Goal: Information Seeking & Learning: Find specific page/section

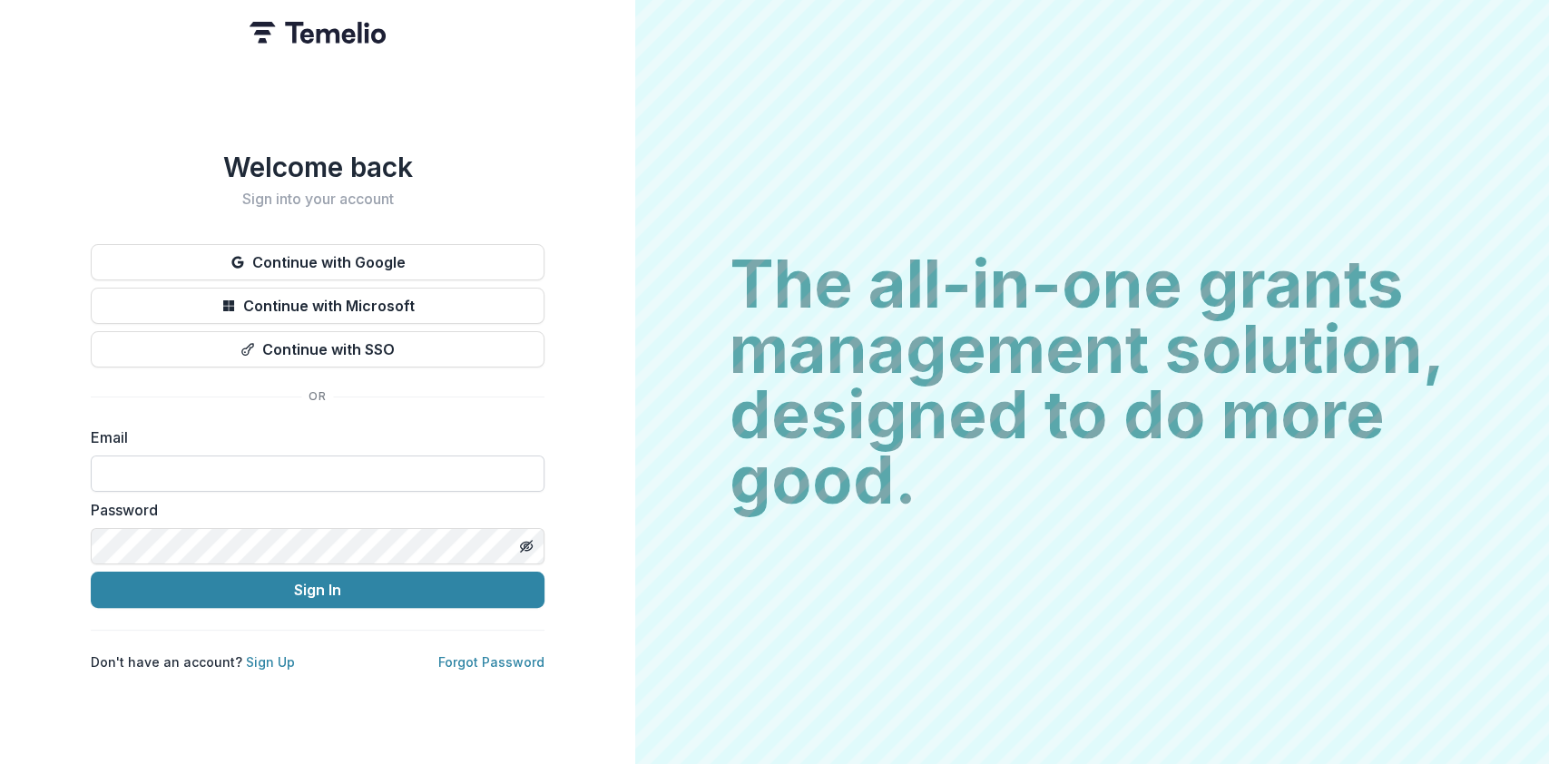
click at [143, 469] on input at bounding box center [318, 474] width 454 height 36
type input "**********"
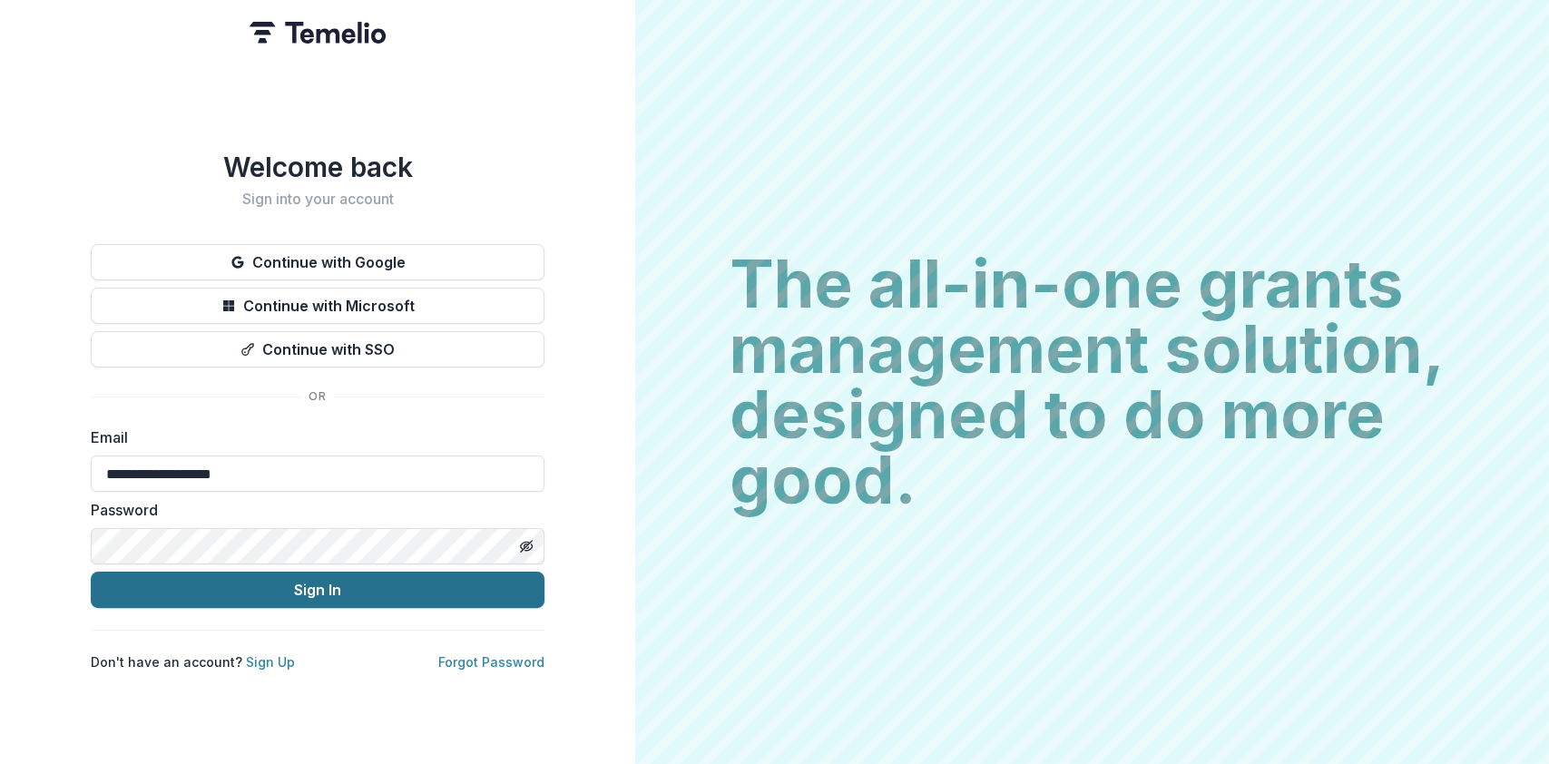
click at [323, 586] on button "Sign In" at bounding box center [318, 590] width 454 height 36
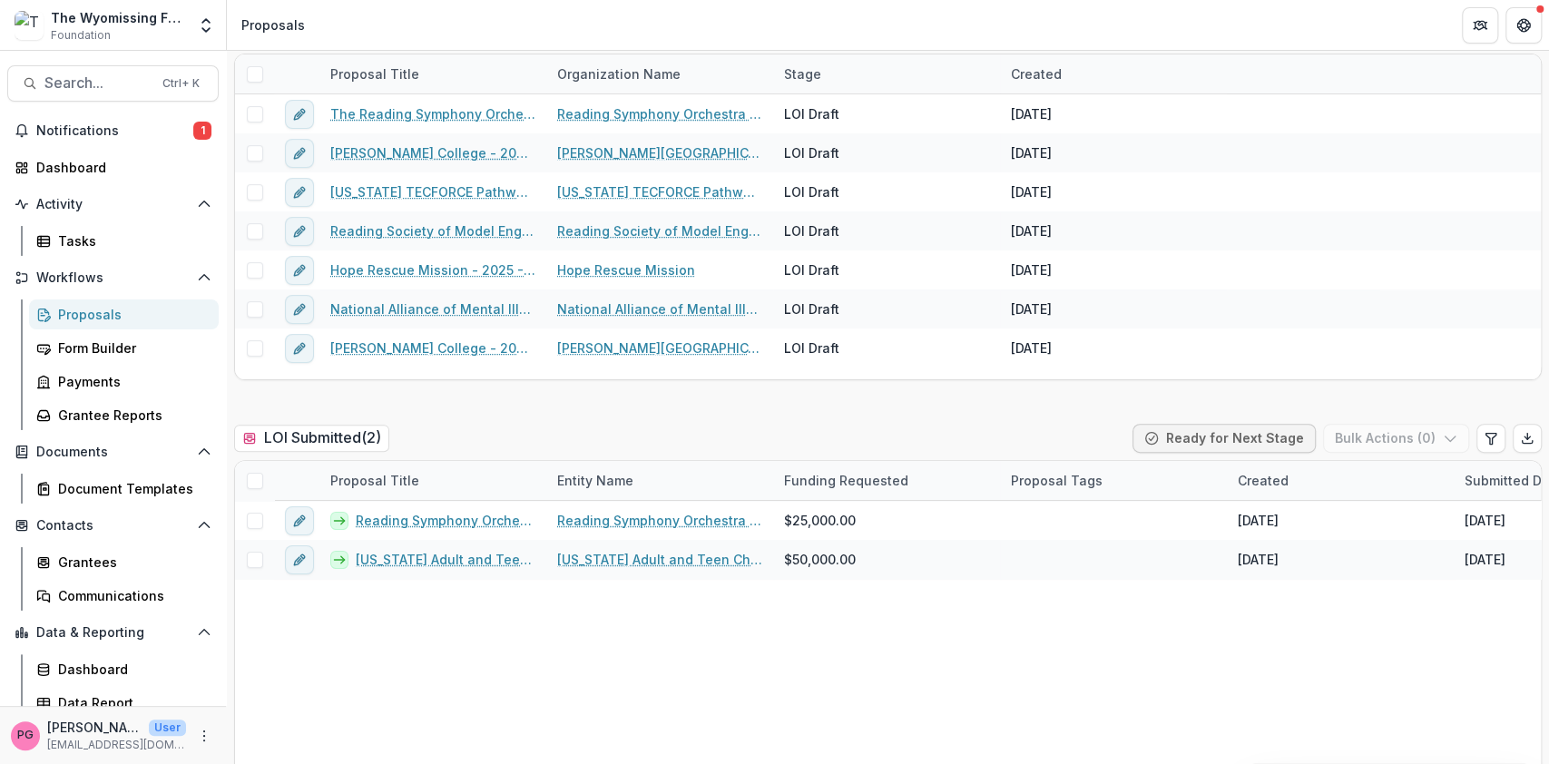
scroll to position [225, 0]
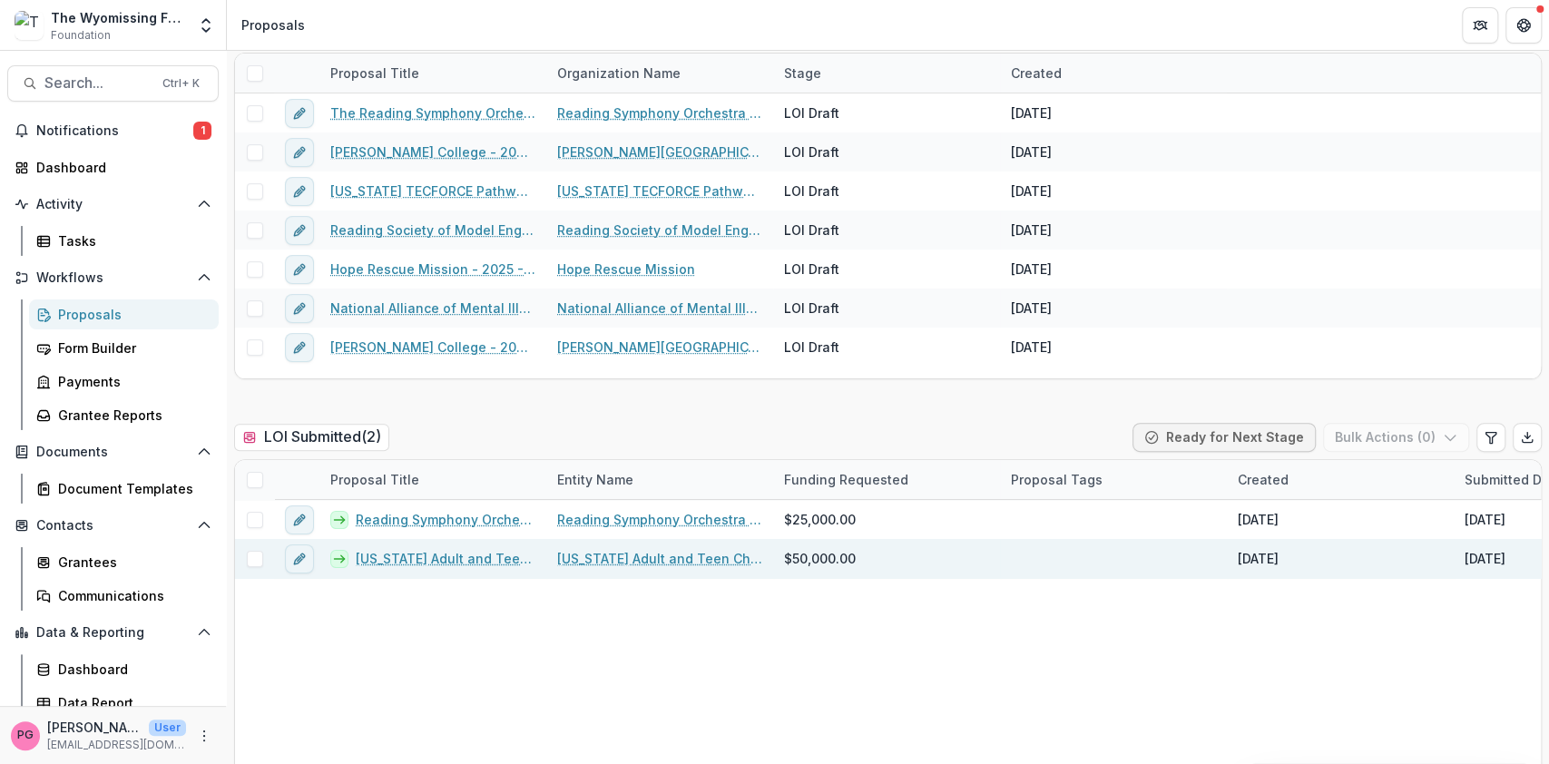
click at [444, 557] on link "[US_STATE] Adult and Teen Challange - 2025 - Letter of Intent" at bounding box center [446, 558] width 180 height 19
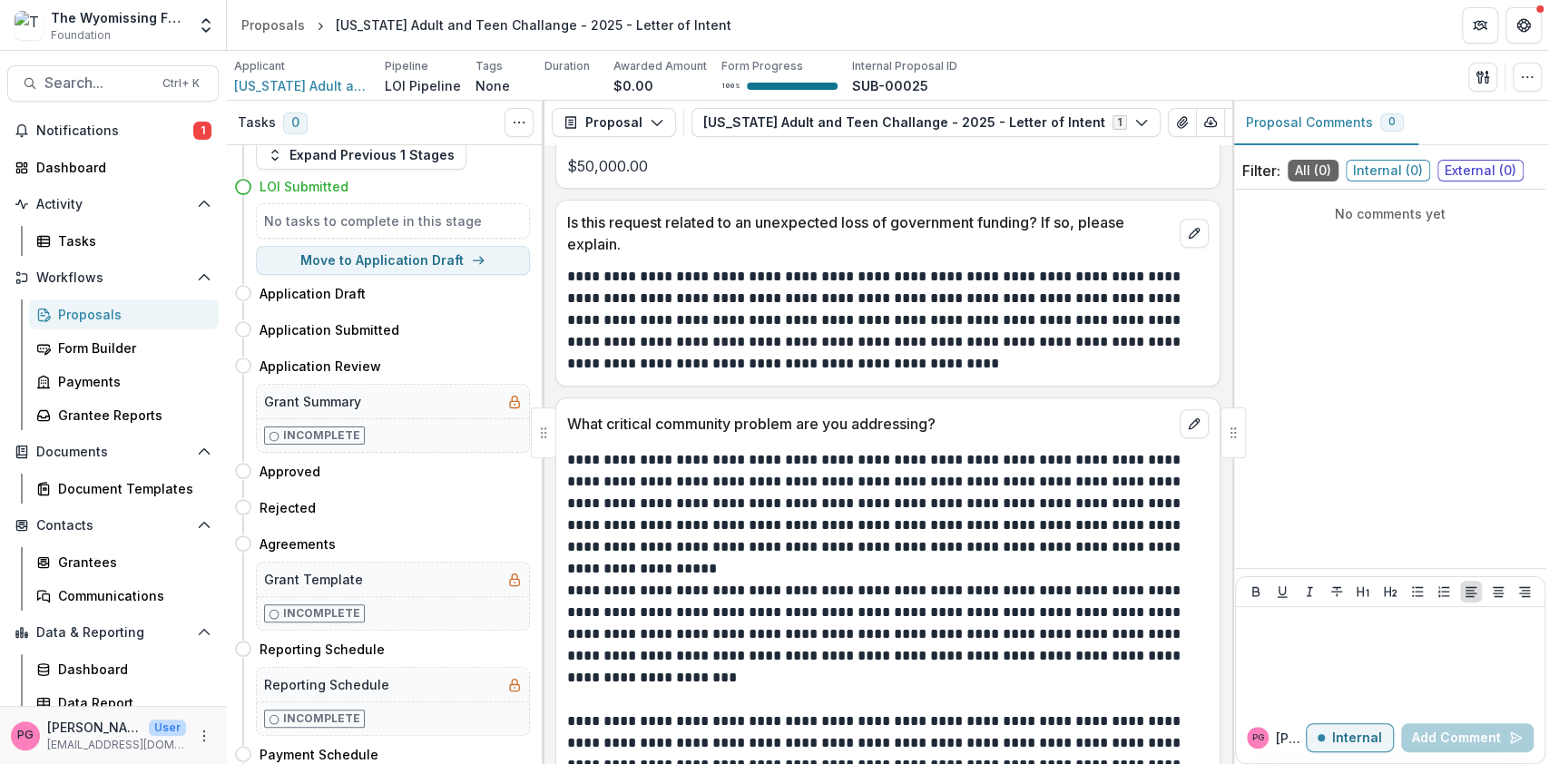
scroll to position [532, 0]
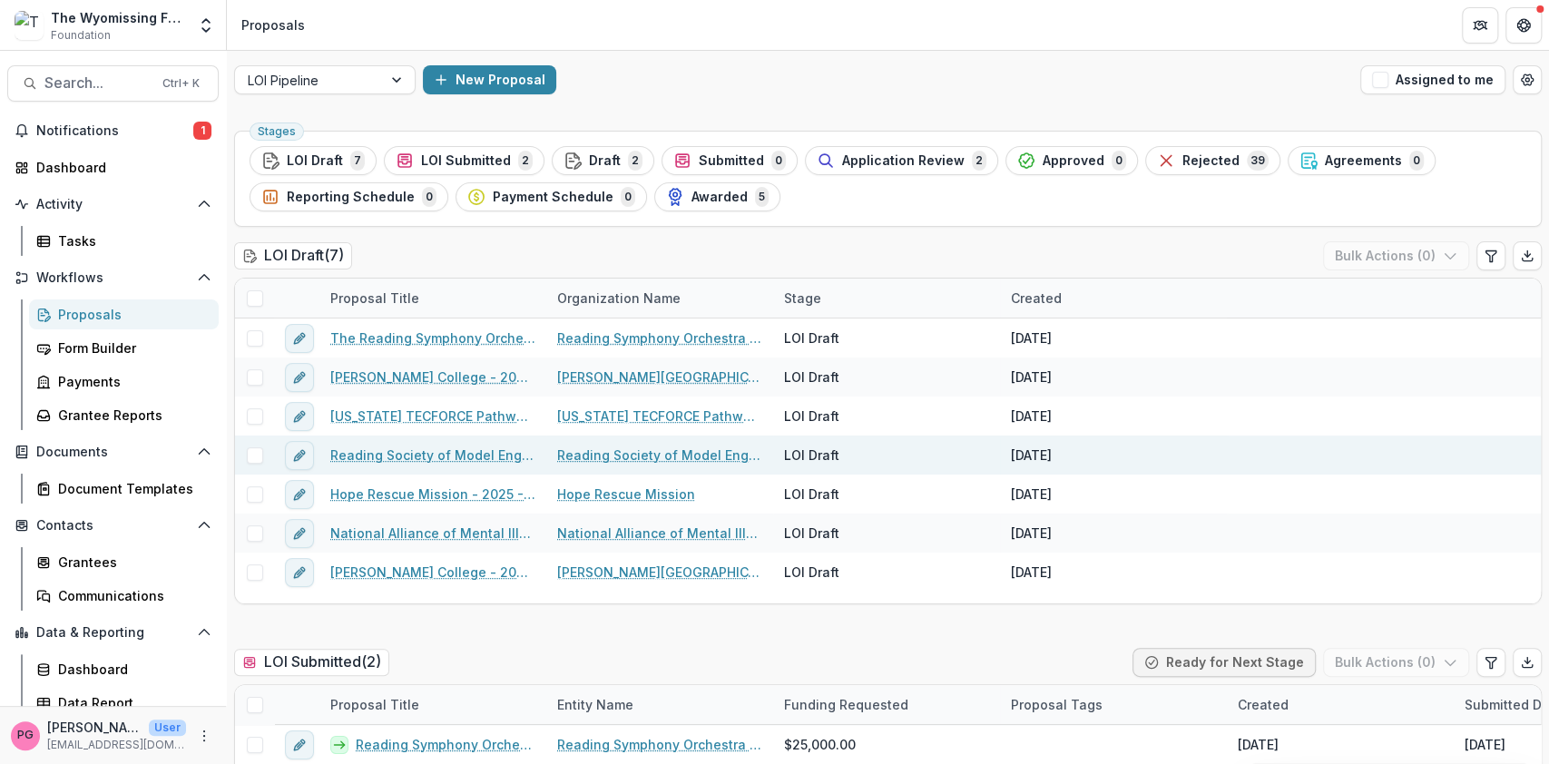
scroll to position [240, 0]
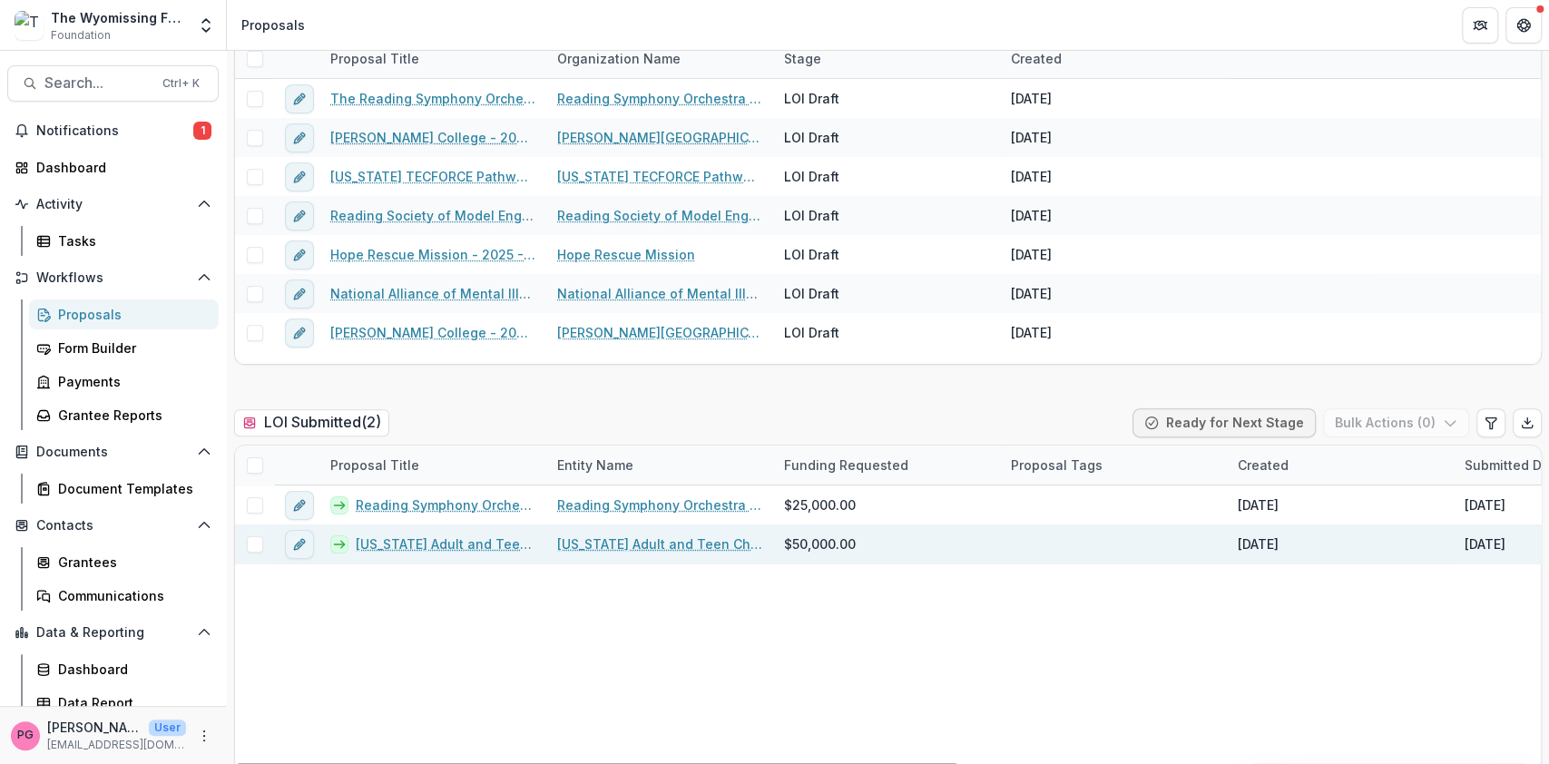
click at [662, 539] on link "[US_STATE] Adult and Teen Challange" at bounding box center [659, 544] width 205 height 19
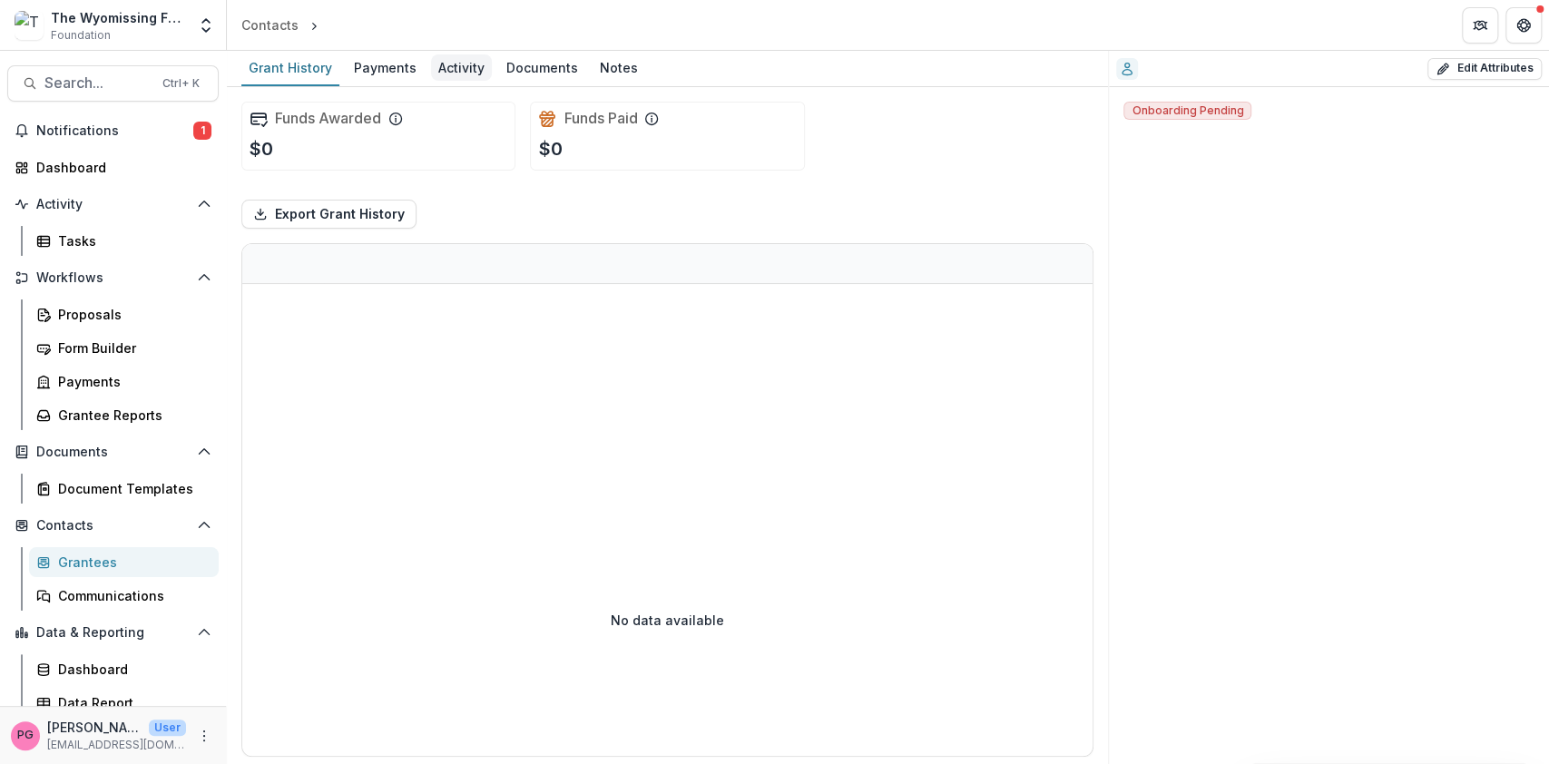
click at [462, 64] on div "Activity" at bounding box center [461, 67] width 61 height 26
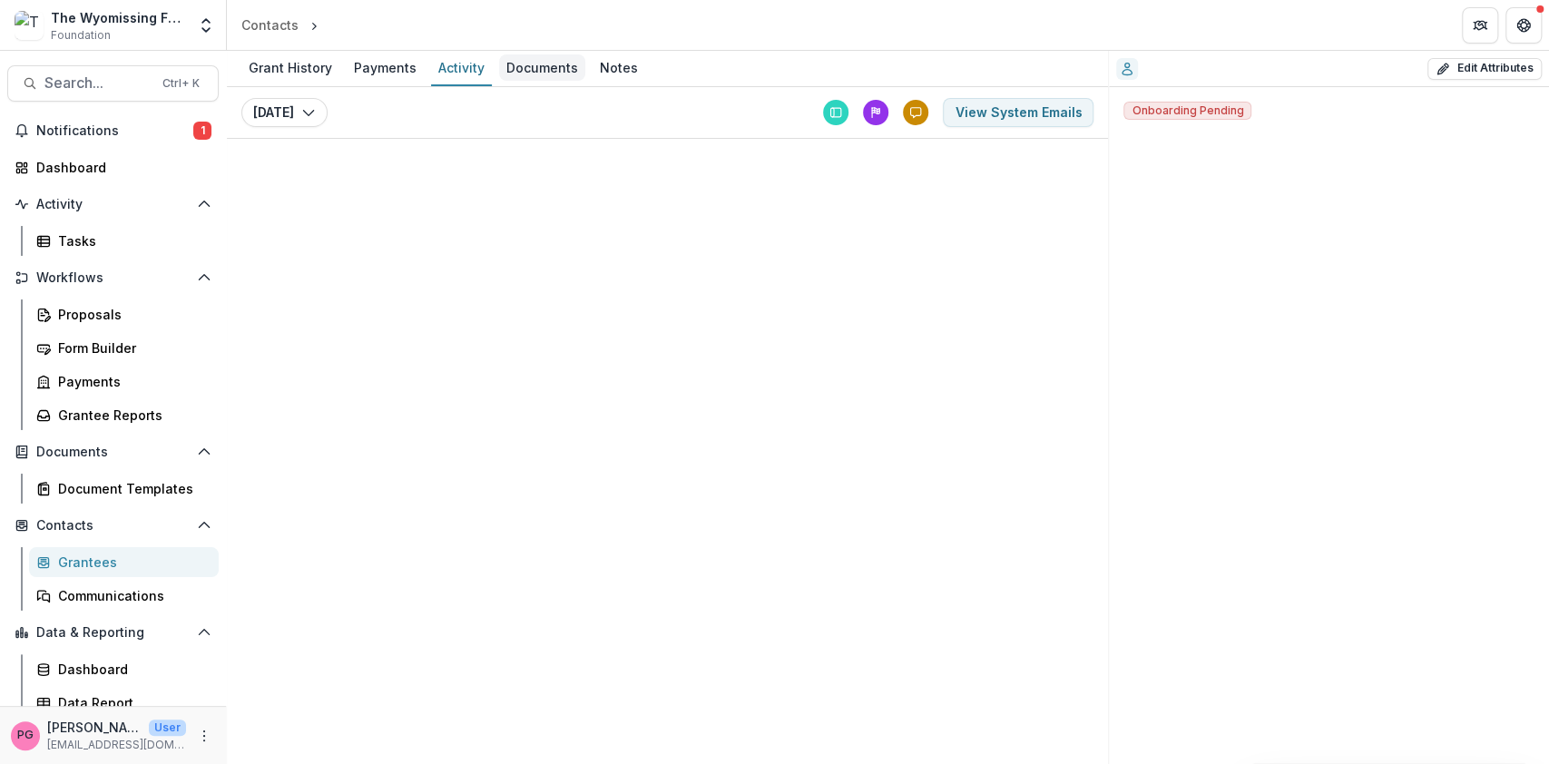
click at [540, 67] on div "Documents" at bounding box center [542, 67] width 86 height 26
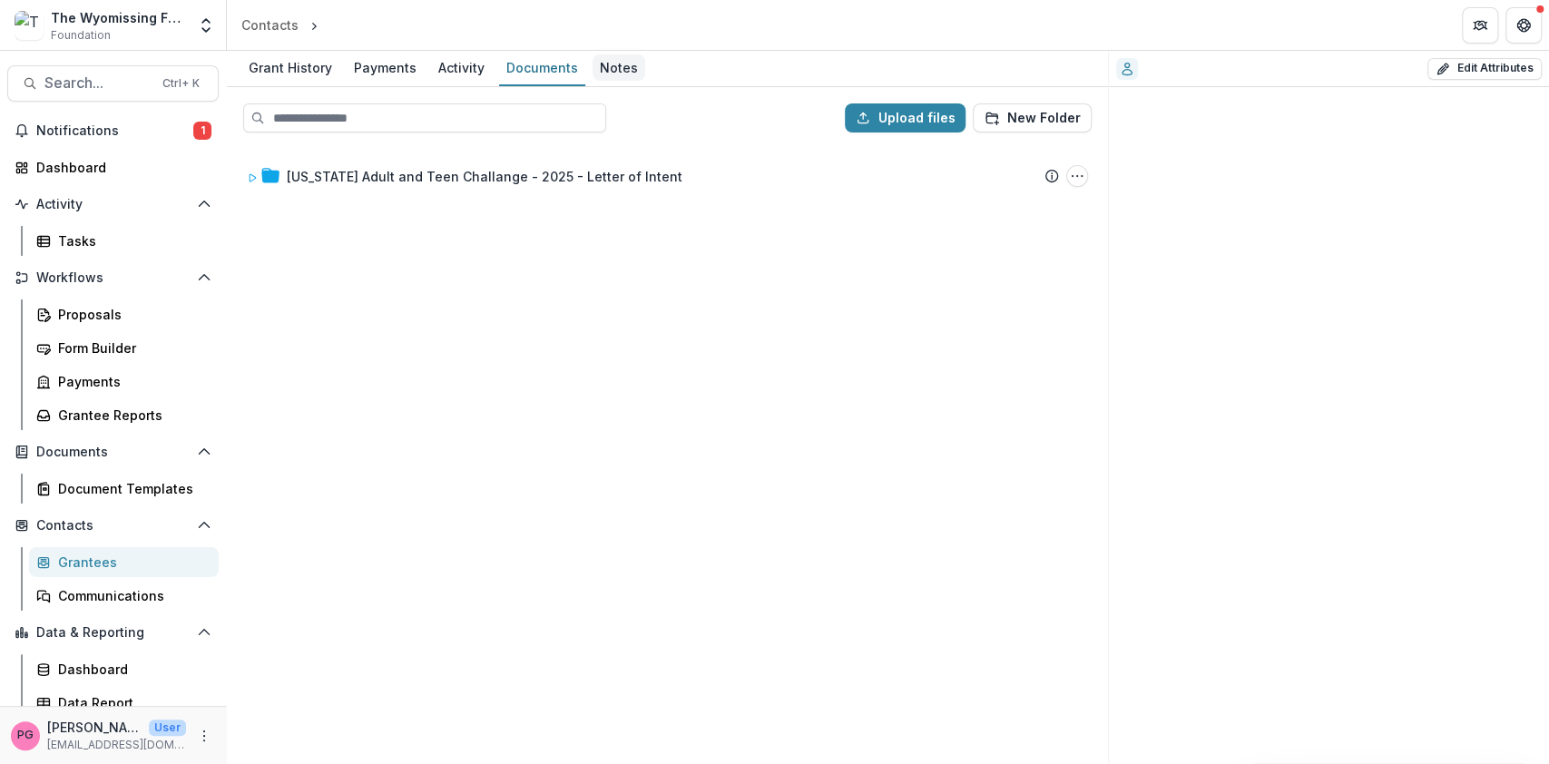
click at [617, 64] on div "Notes" at bounding box center [619, 67] width 53 height 26
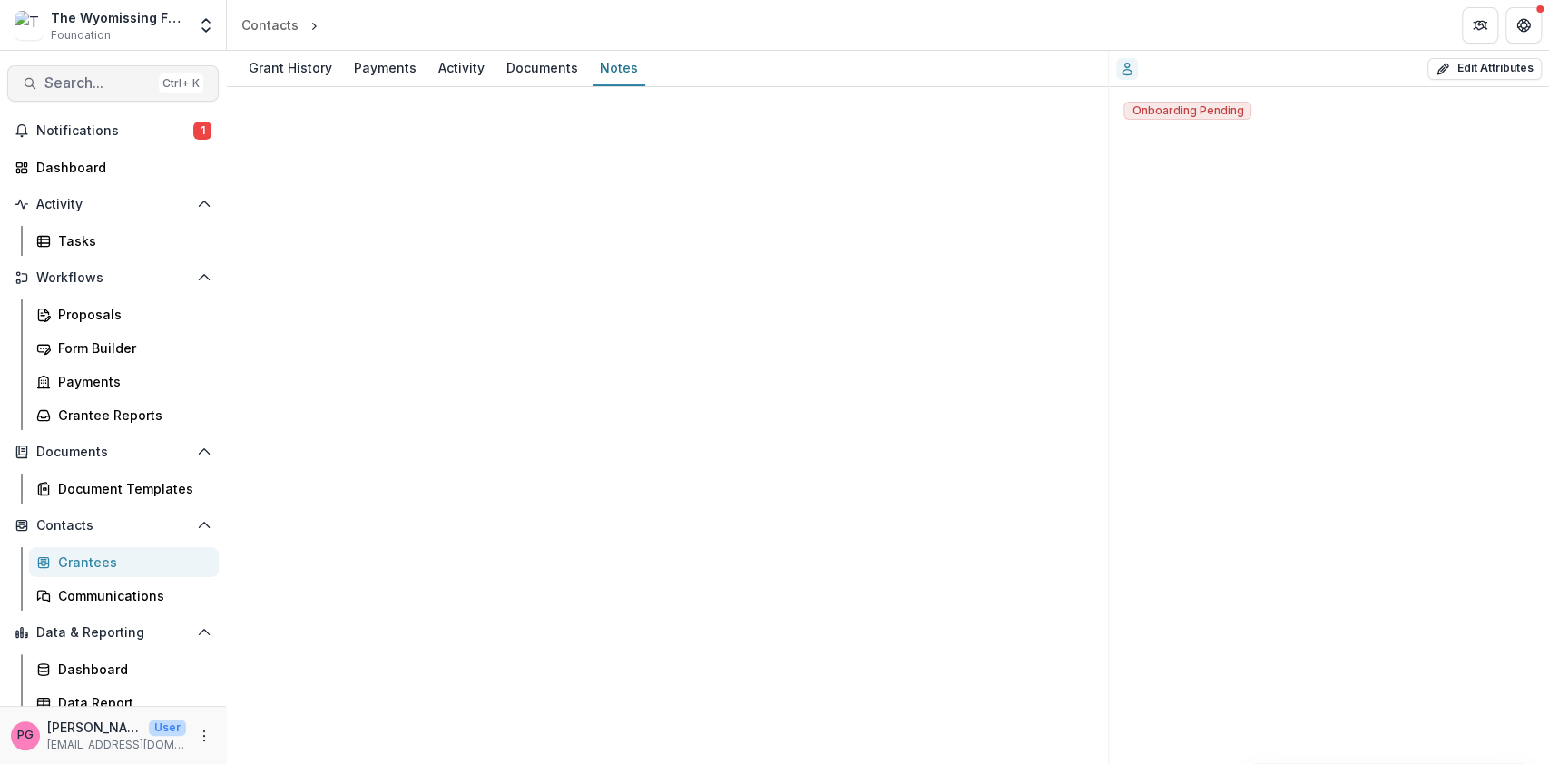
click at [74, 78] on span "Search..." at bounding box center [97, 82] width 107 height 17
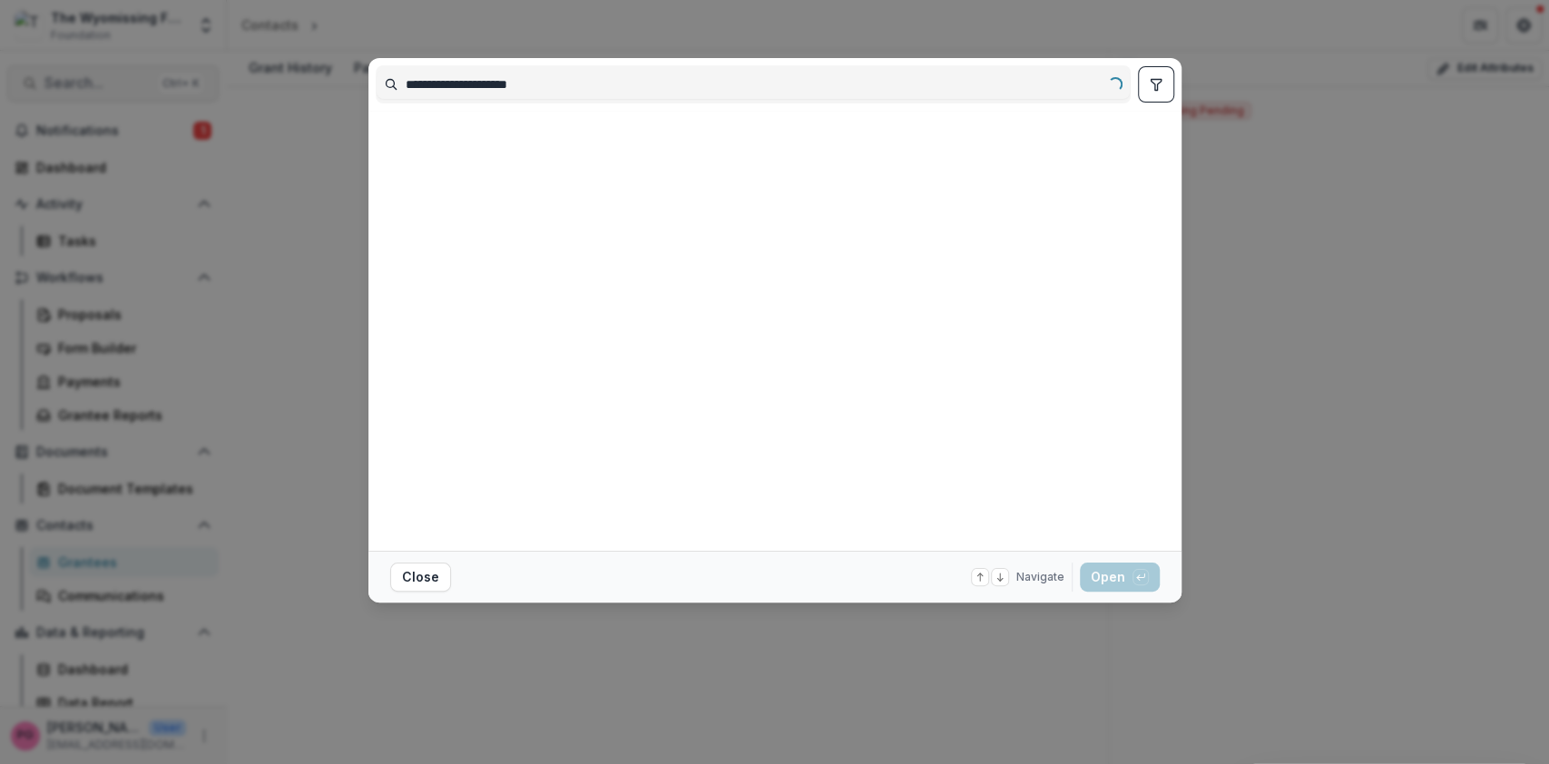
type input "**********"
click at [770, 437] on div at bounding box center [772, 331] width 792 height 426
click at [423, 577] on button "Close" at bounding box center [420, 577] width 61 height 29
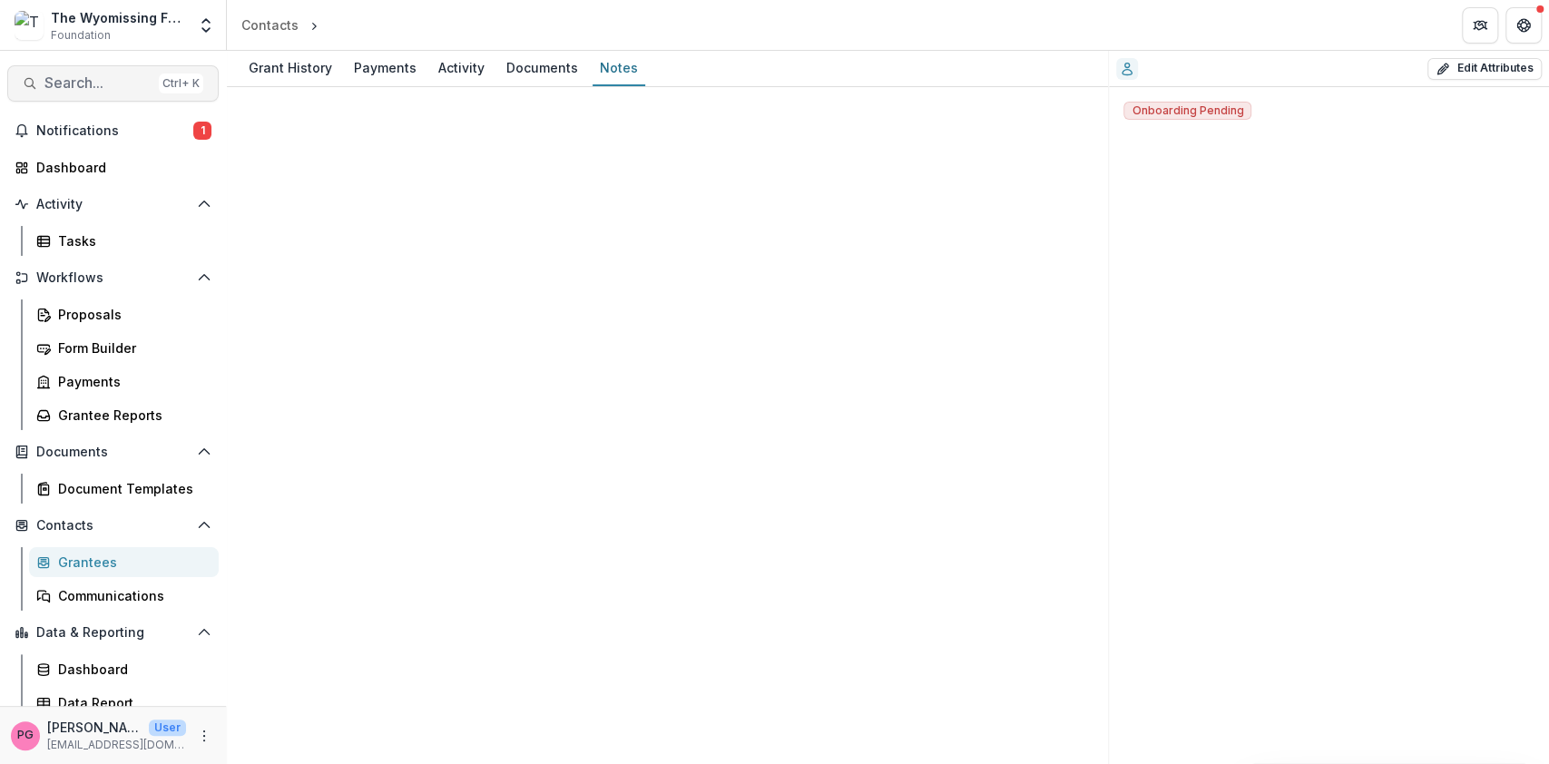
click at [64, 79] on span "Search..." at bounding box center [97, 82] width 107 height 17
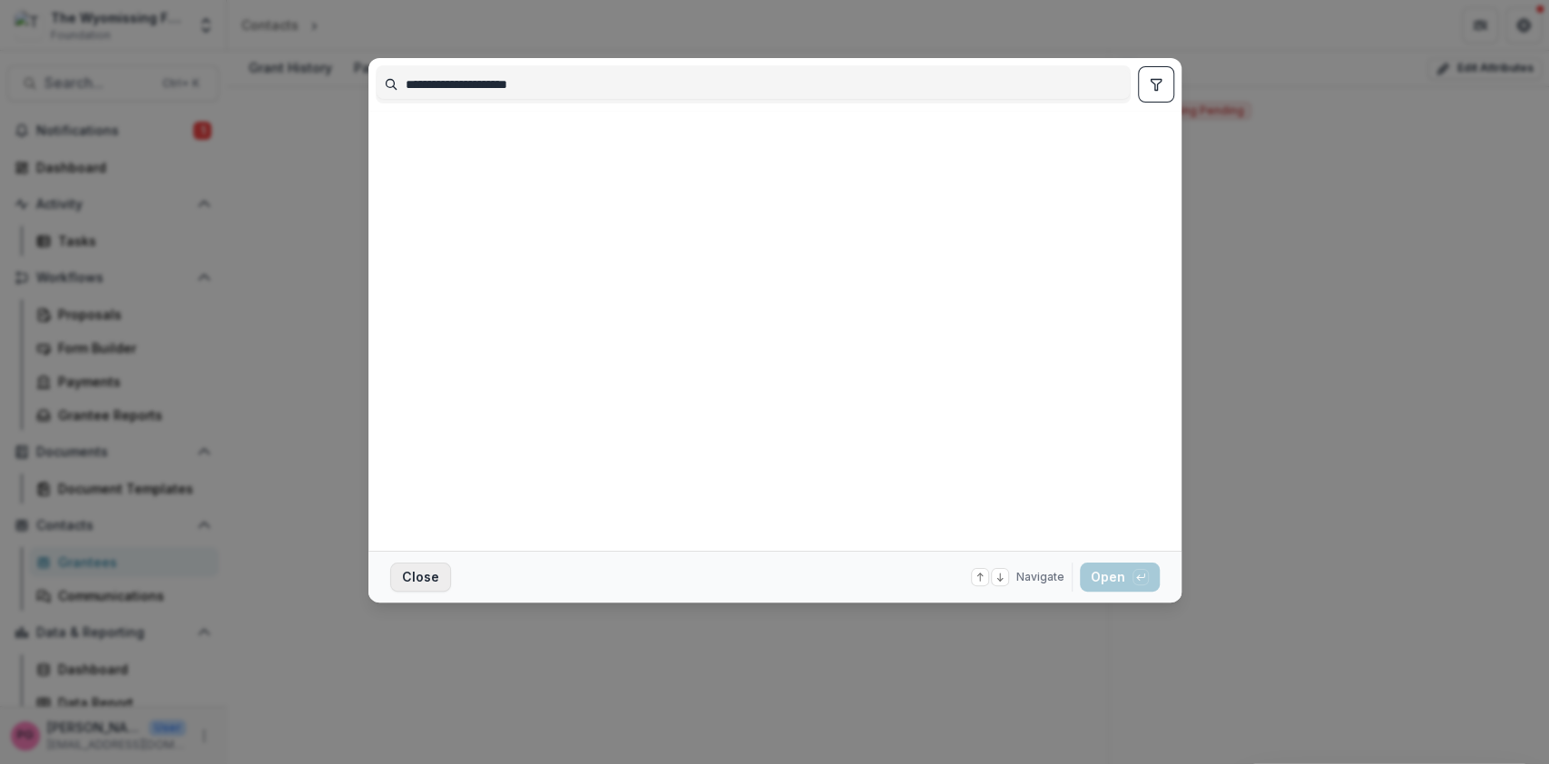
click at [410, 572] on button "Close" at bounding box center [420, 577] width 61 height 29
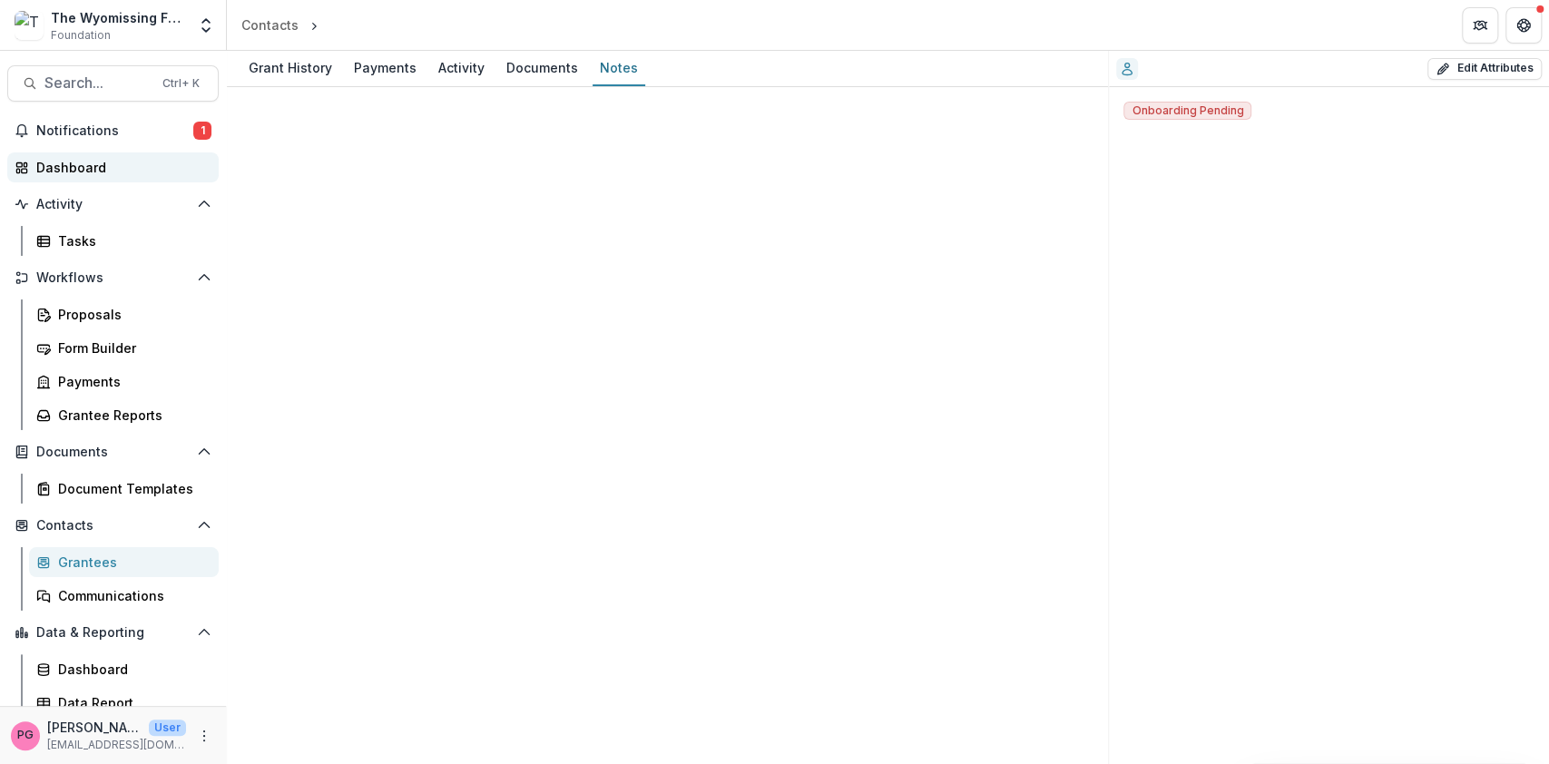
click at [58, 170] on div "Dashboard" at bounding box center [120, 167] width 168 height 19
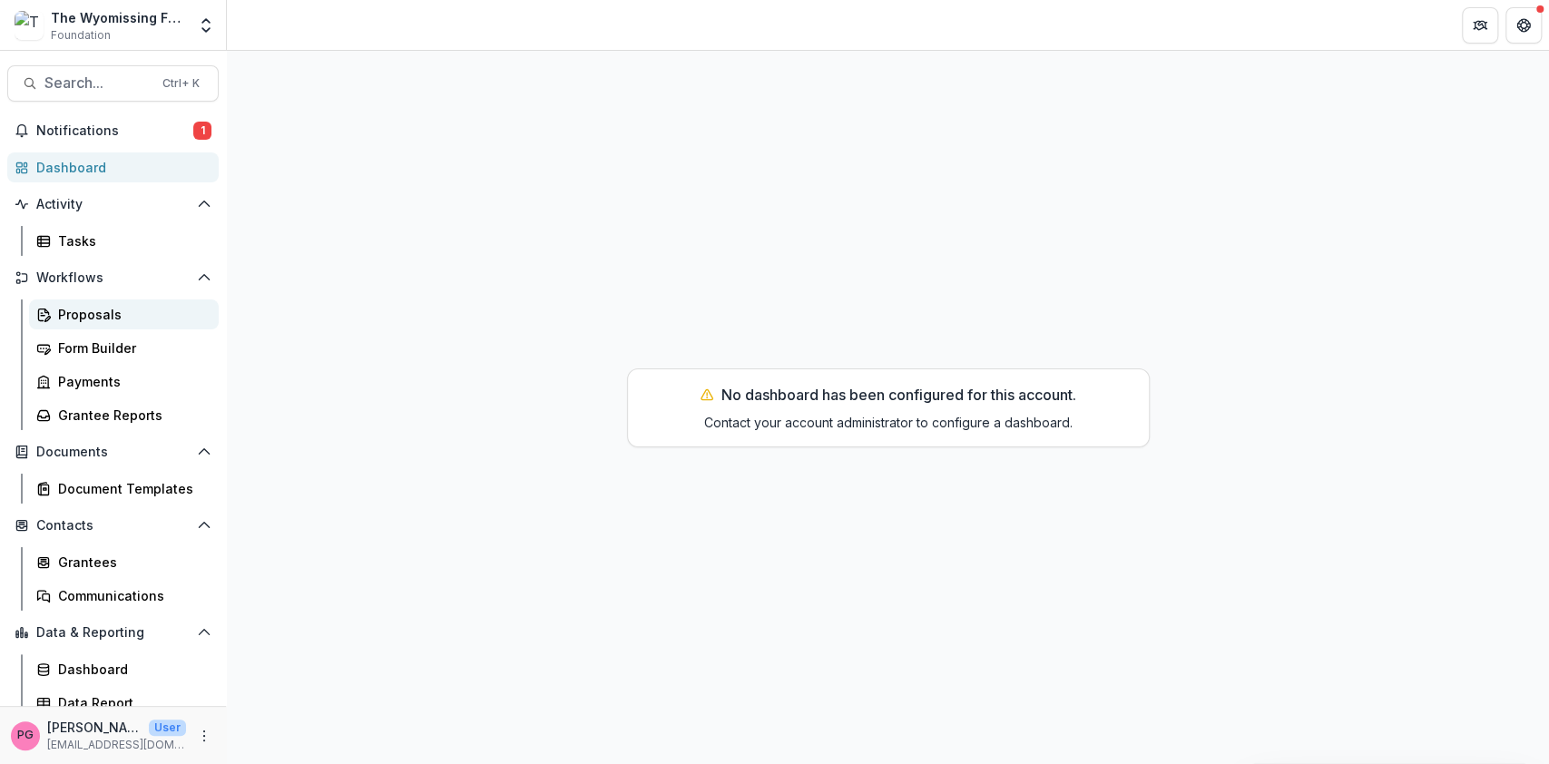
click at [80, 309] on div "Proposals" at bounding box center [131, 314] width 146 height 19
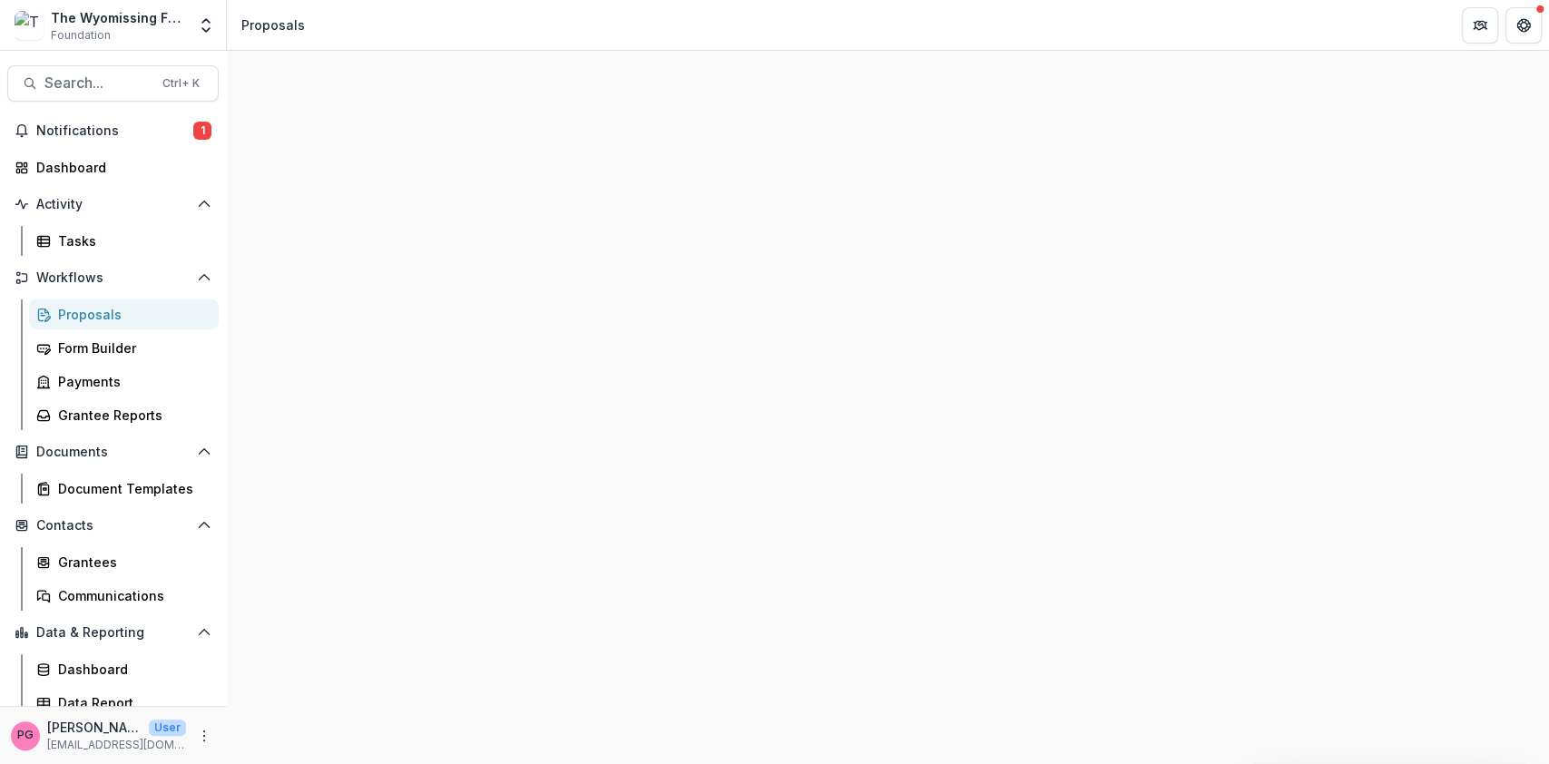
click at [78, 309] on div "Proposals" at bounding box center [131, 314] width 146 height 19
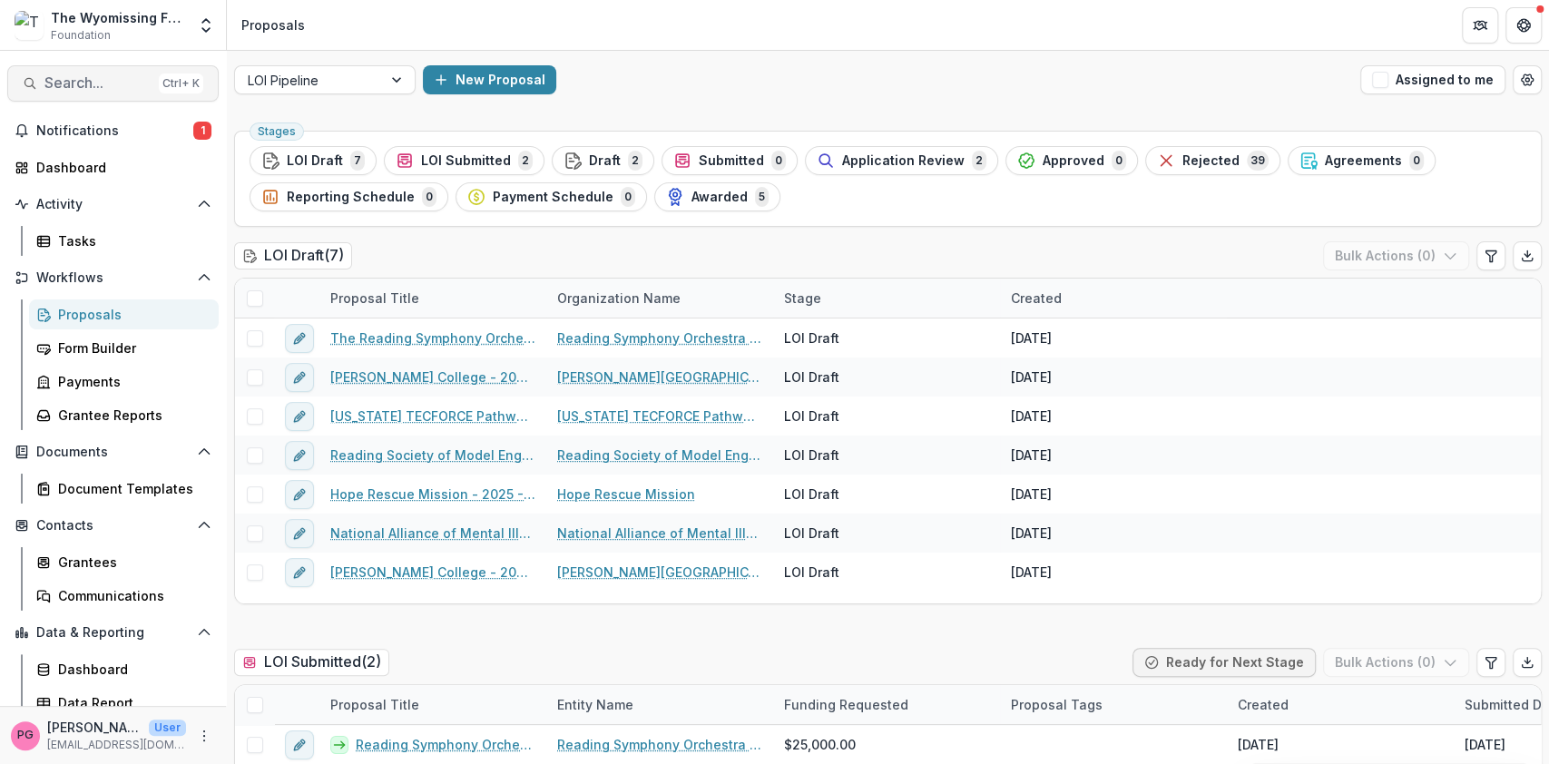
click at [61, 81] on span "Search..." at bounding box center [97, 82] width 107 height 17
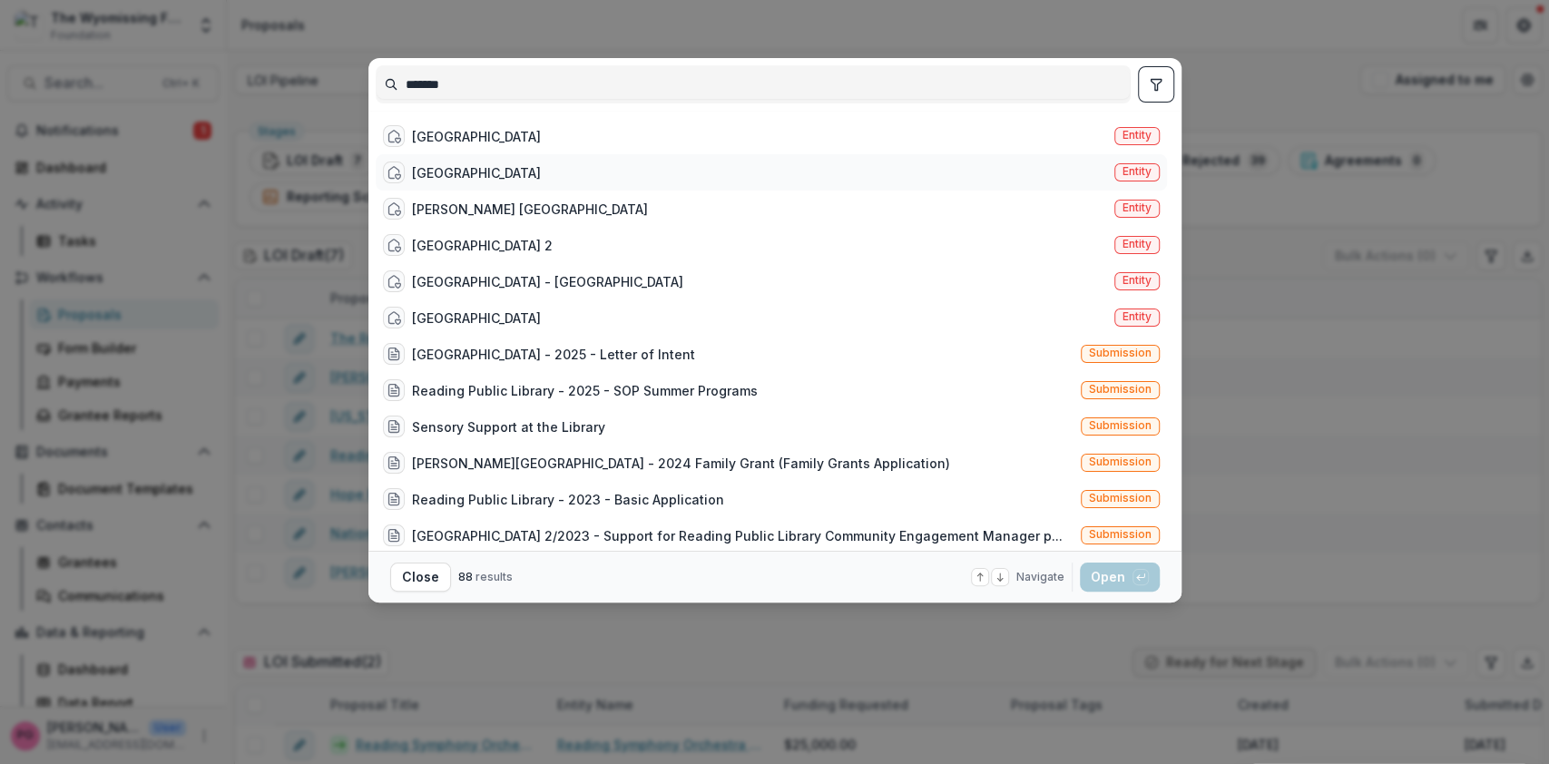
type input "*******"
click at [492, 171] on div "Reading Public Library" at bounding box center [476, 172] width 129 height 19
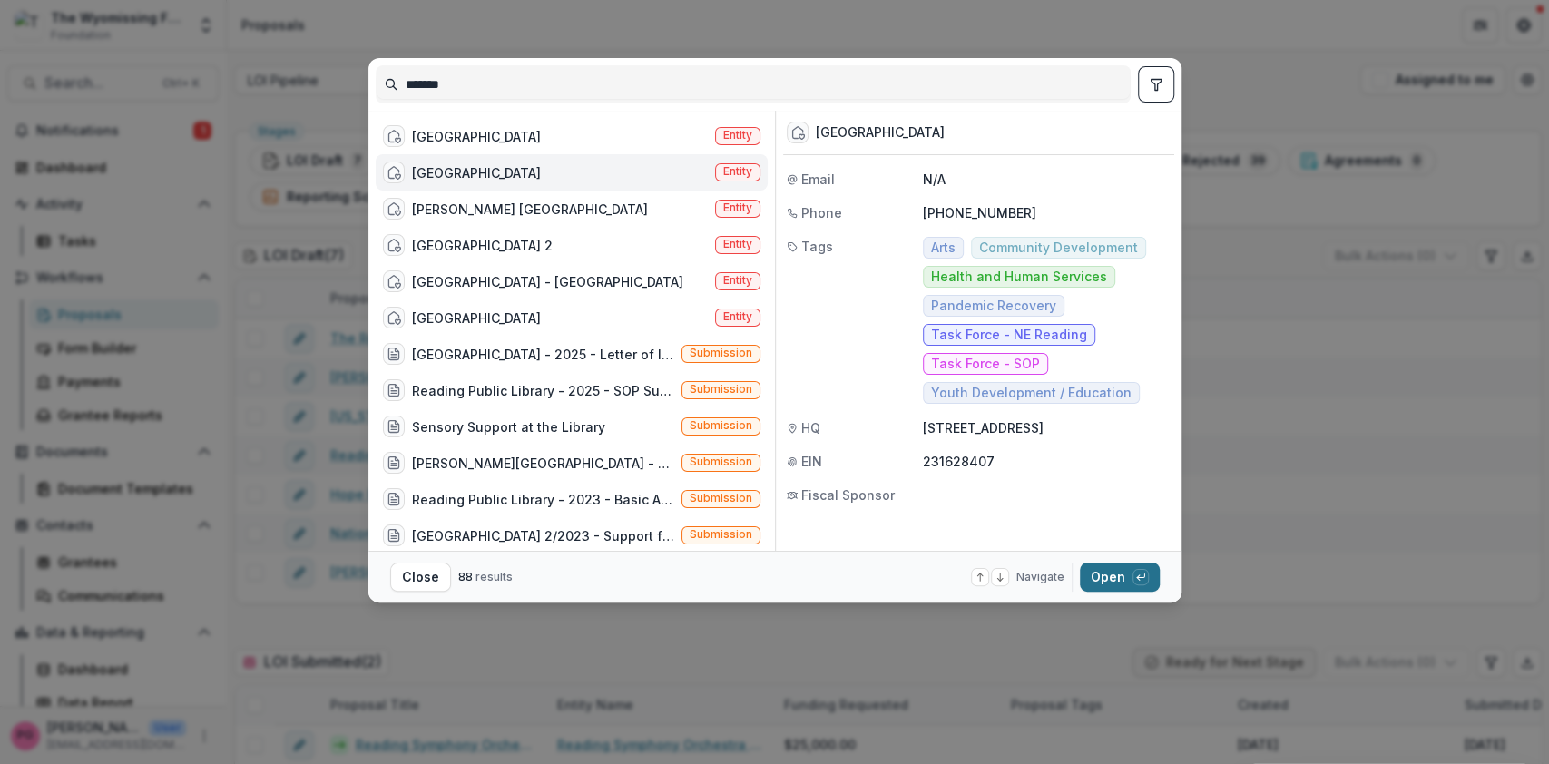
click at [1105, 580] on button "Open with enter key" at bounding box center [1120, 577] width 80 height 29
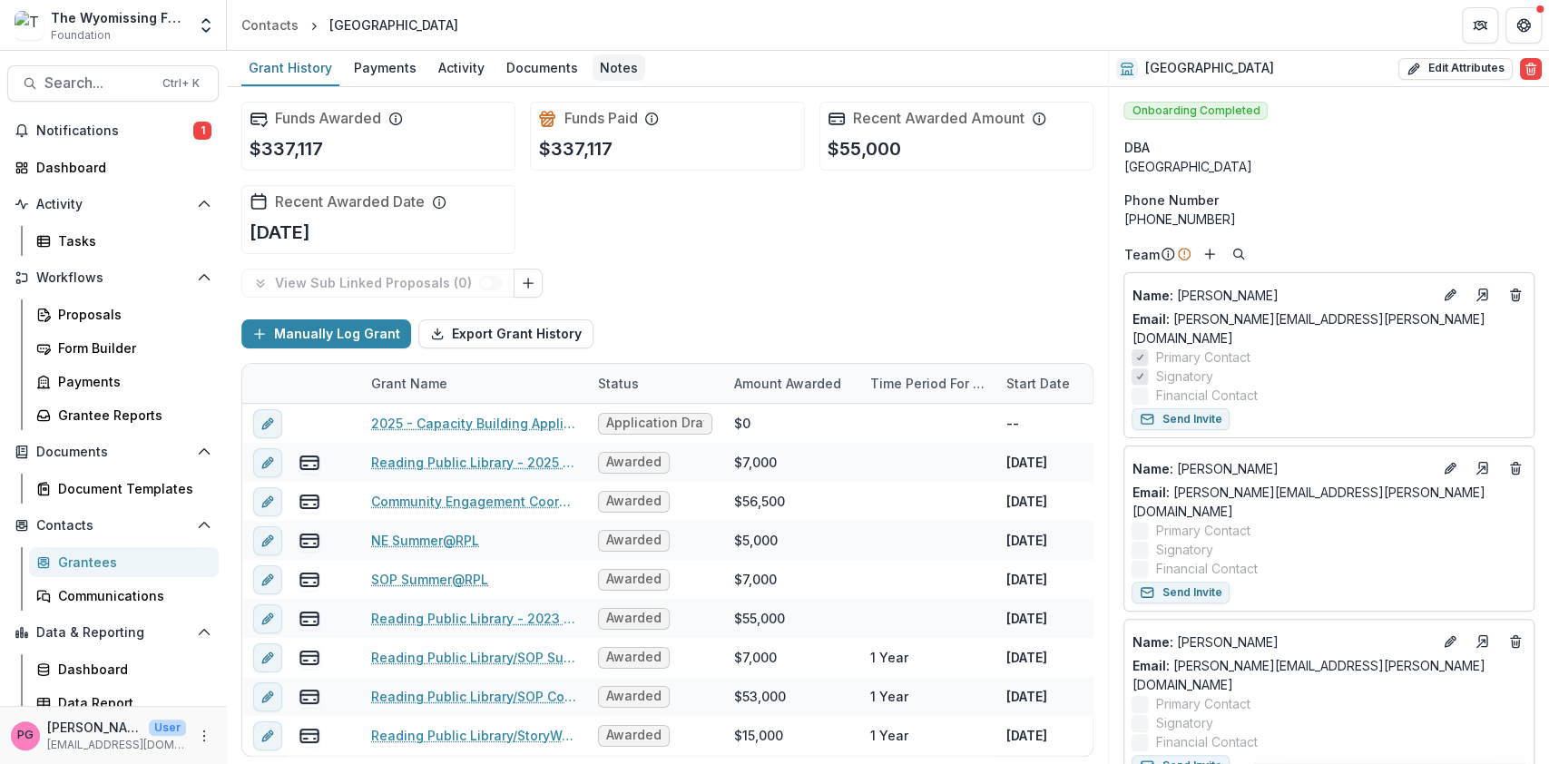
click at [613, 65] on div "Notes" at bounding box center [619, 67] width 53 height 26
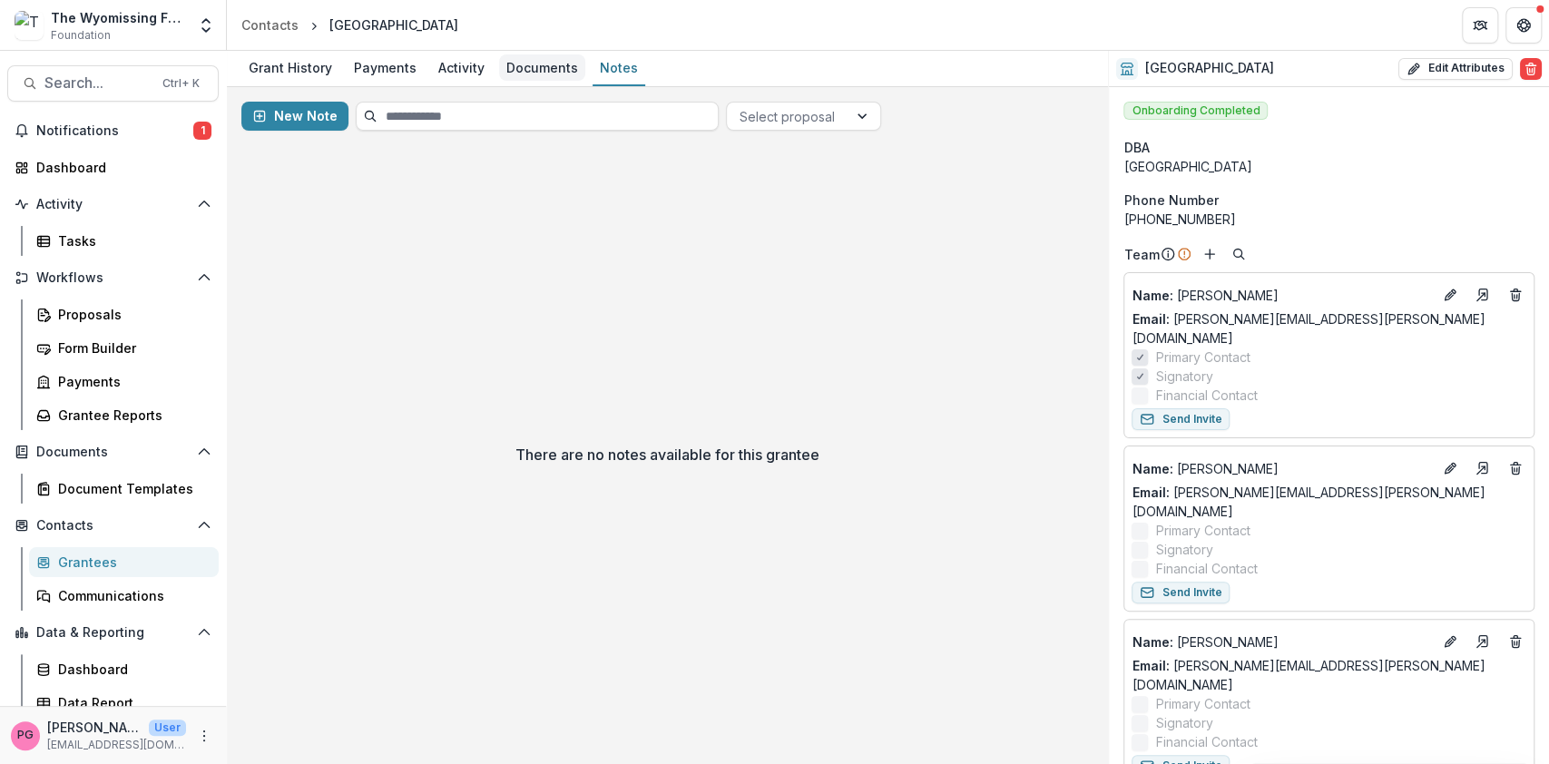
click at [536, 65] on div "Documents" at bounding box center [542, 67] width 86 height 26
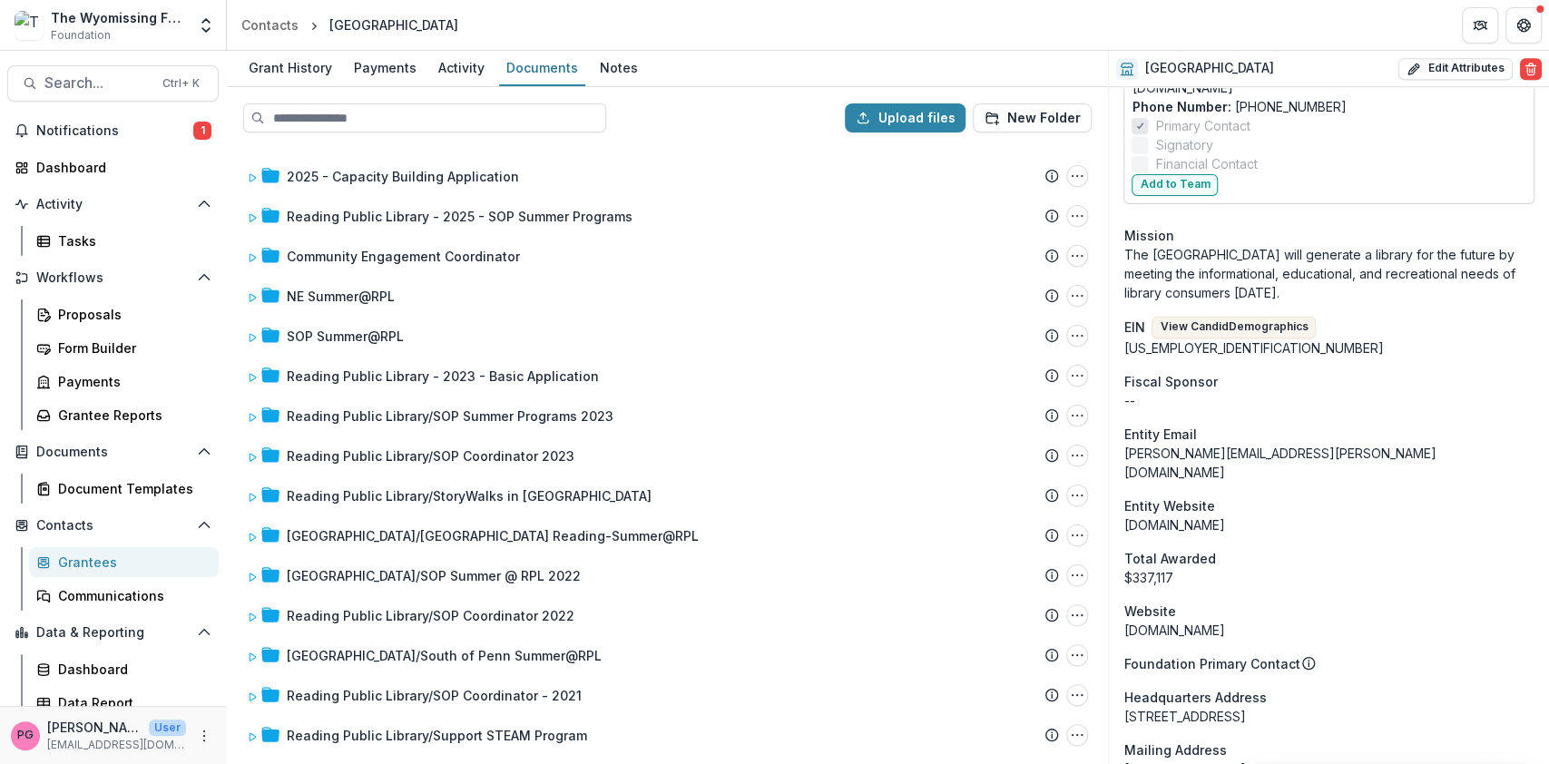
scroll to position [1162, 0]
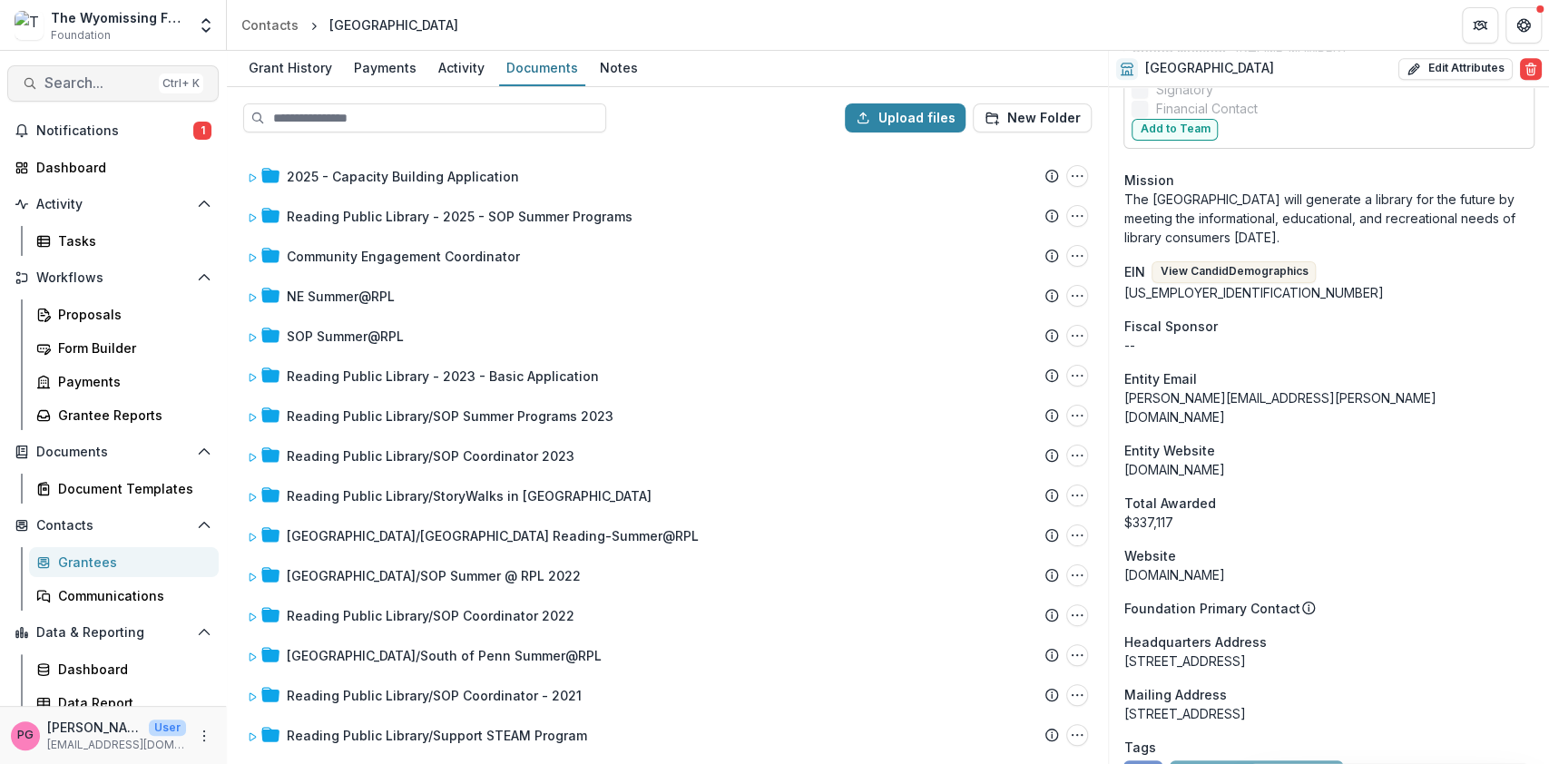
click at [59, 76] on span "Search..." at bounding box center [97, 82] width 107 height 17
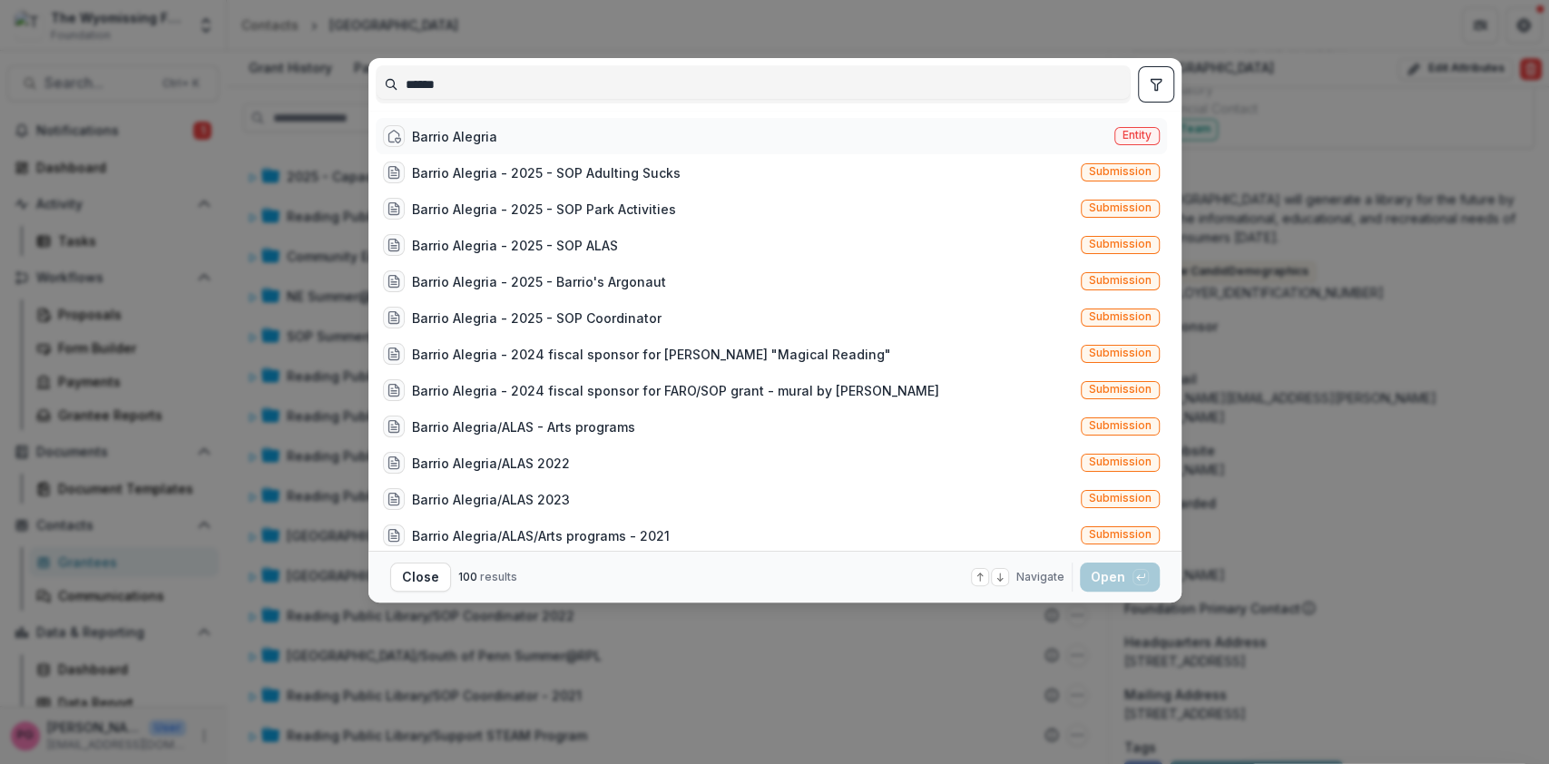
type input "******"
click at [428, 125] on div "Barrio Alegria" at bounding box center [440, 136] width 114 height 22
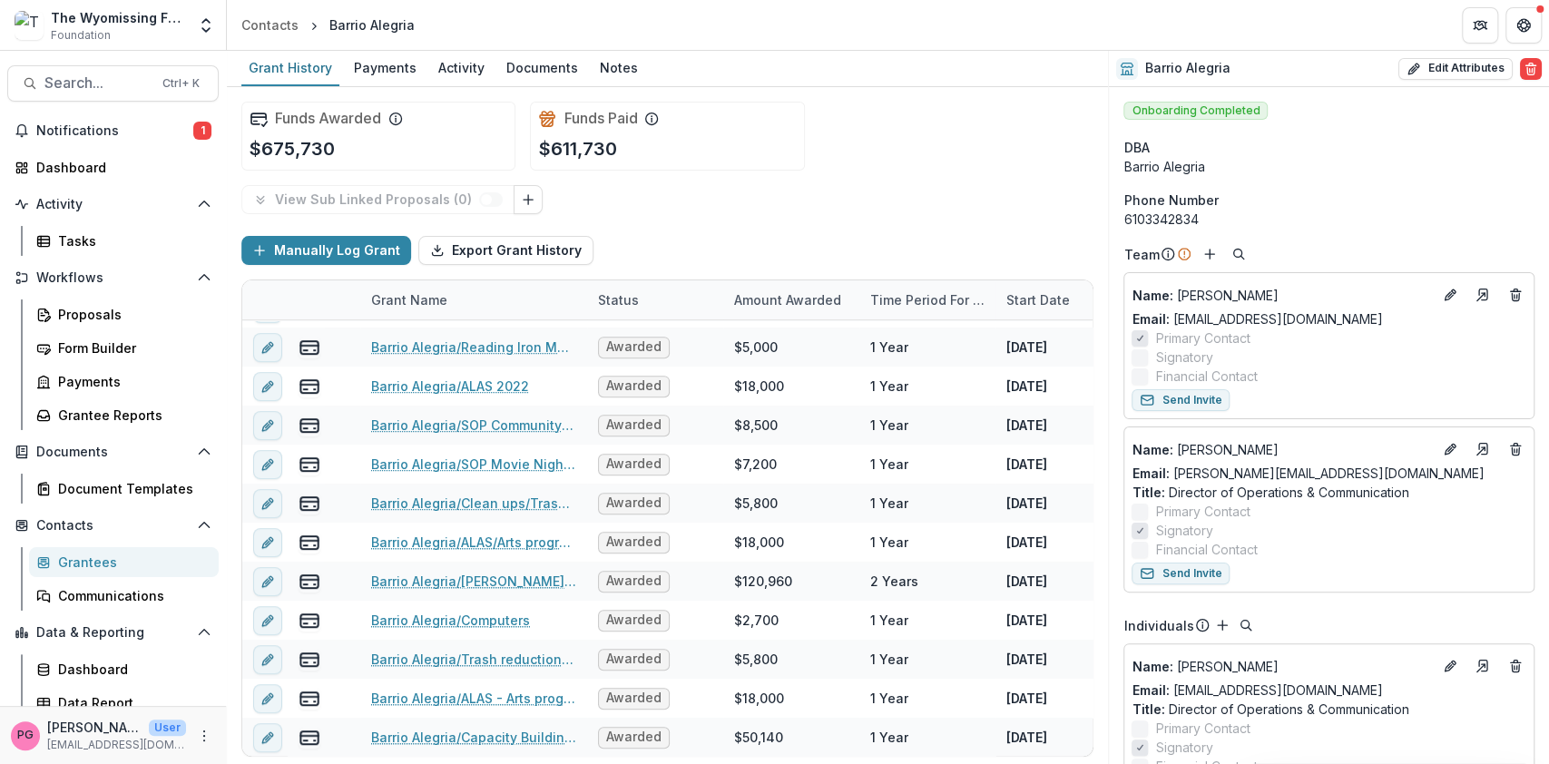
click at [1126, 68] on icon at bounding box center [1127, 69] width 15 height 15
